Goal: Task Accomplishment & Management: Manage account settings

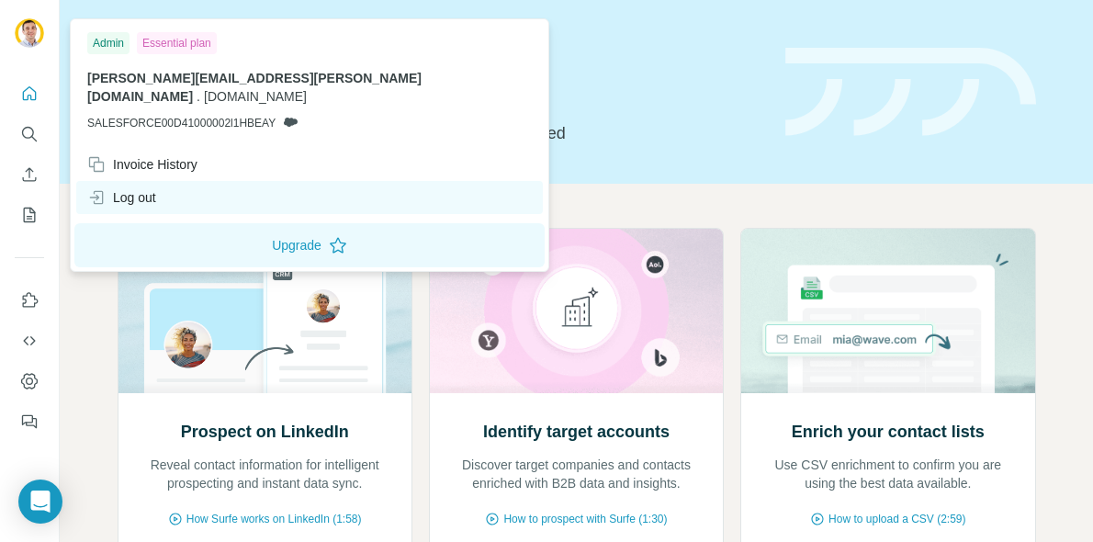
click at [107, 188] on div "Log out" at bounding box center [121, 197] width 69 height 18
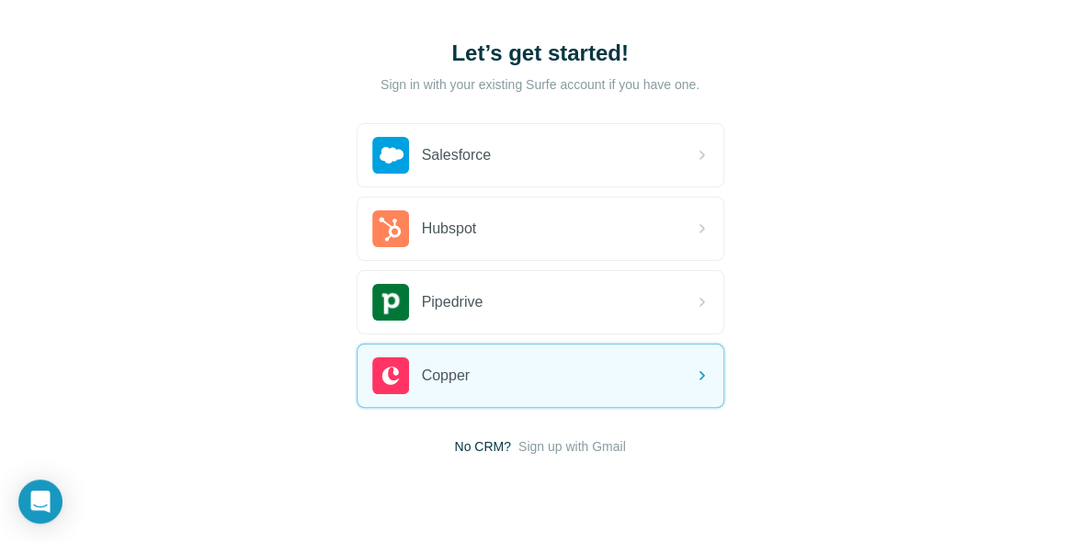
scroll to position [137, 0]
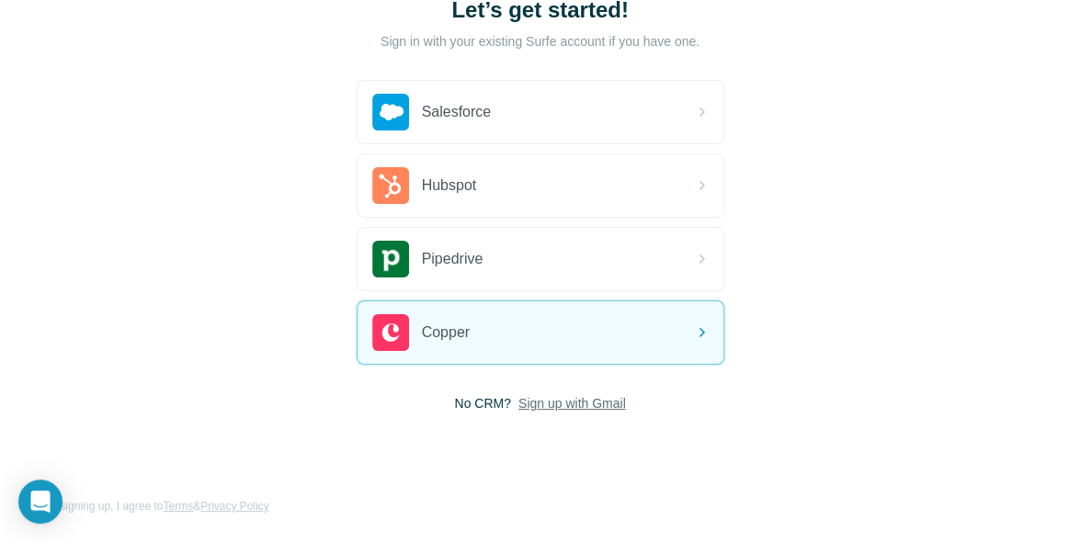
click at [568, 398] on span "Sign up with Gmail" at bounding box center [572, 403] width 108 height 18
click at [946, 313] on div "Let’s get started! Sign in with your existing Surfe account if you have one. Sa…" at bounding box center [540, 231] width 1080 height 737
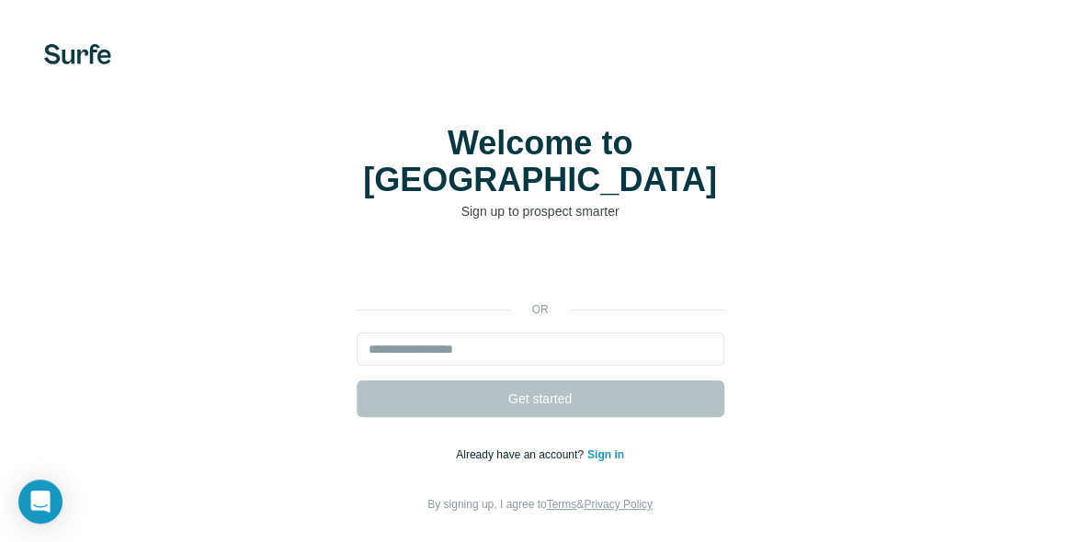
click at [594, 448] on link "Sign in" at bounding box center [605, 454] width 37 height 13
